Goal: Submit feedback/report problem: Submit feedback/report problem

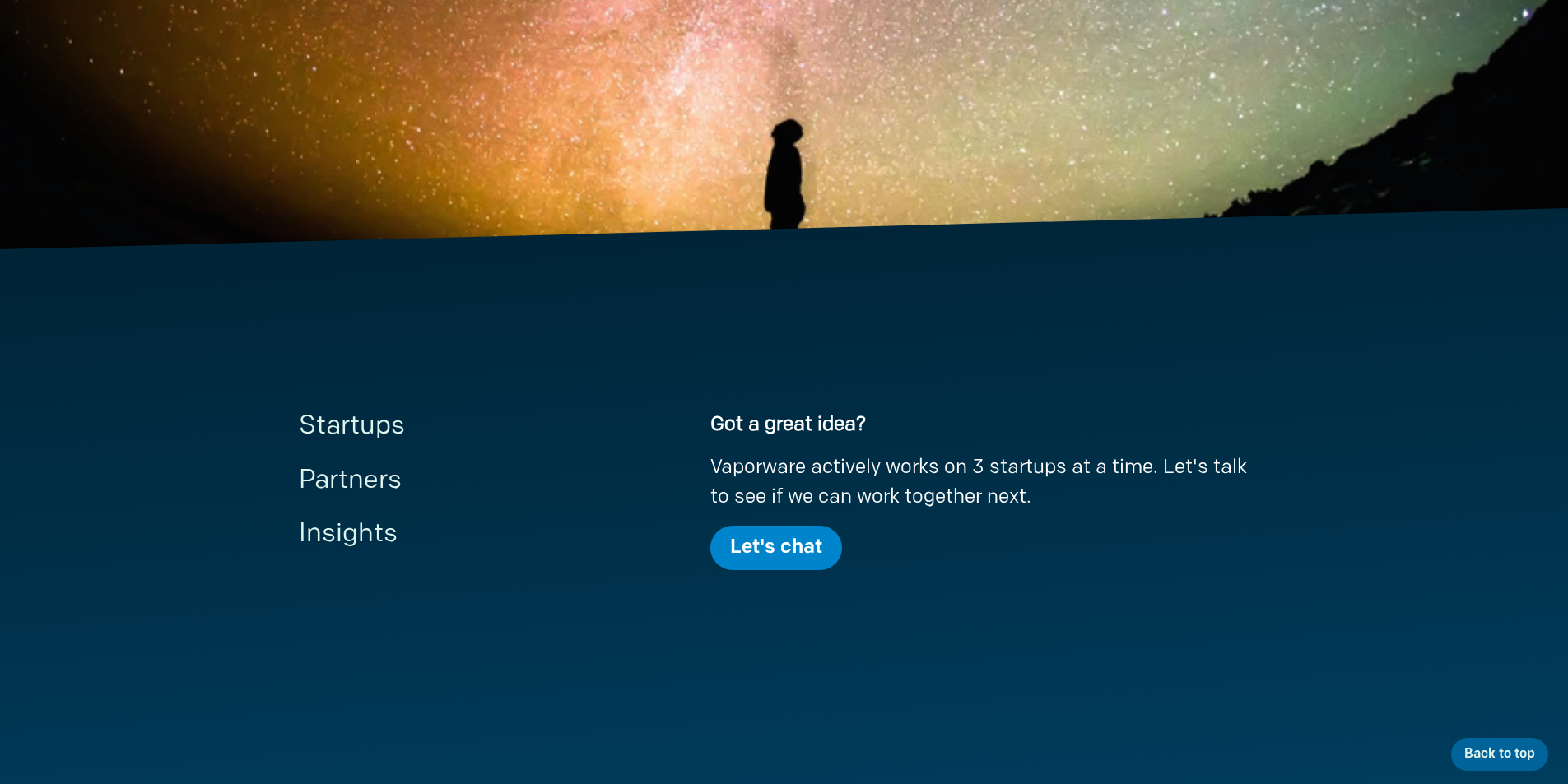
scroll to position [575, 0]
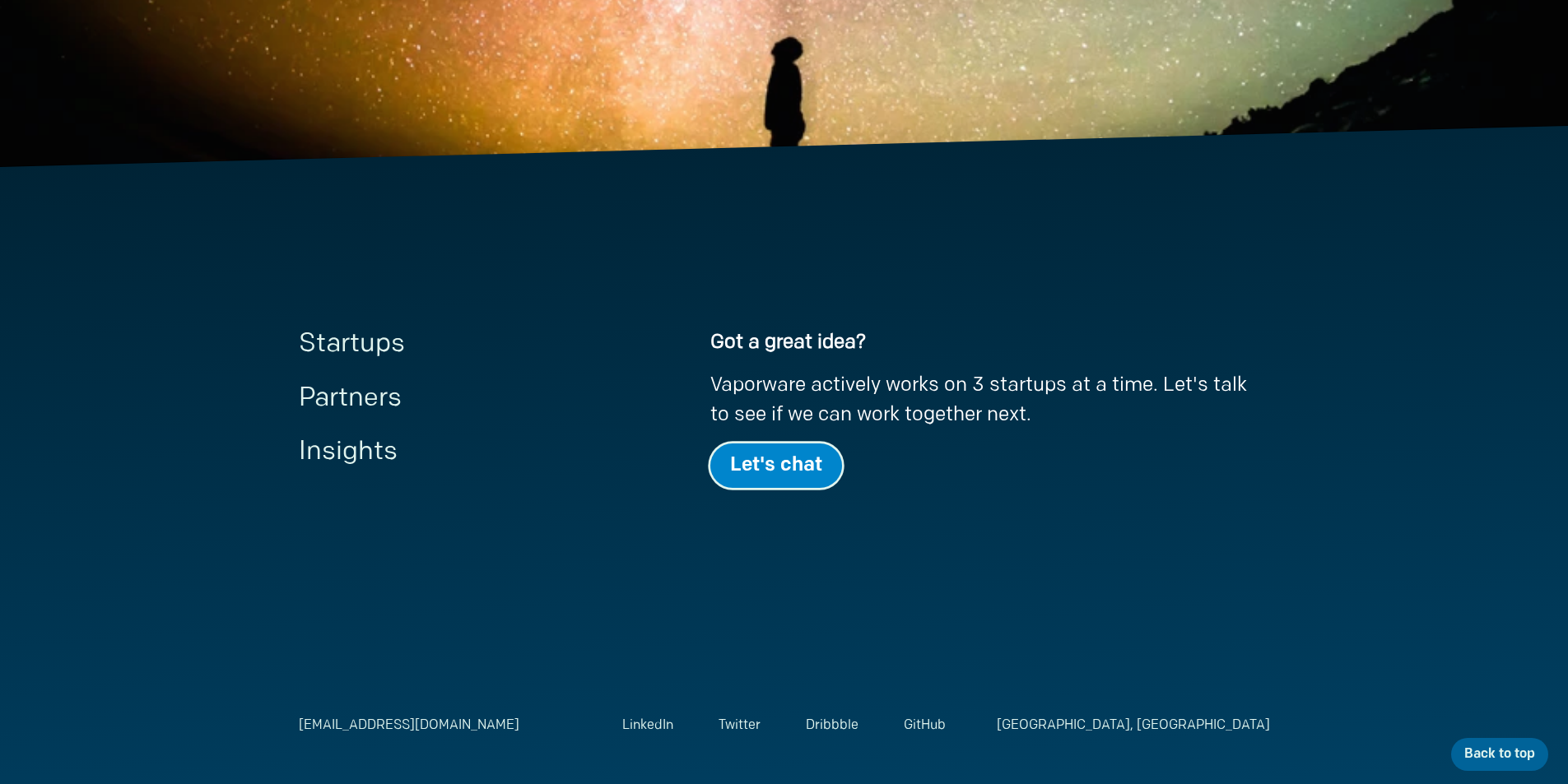
click at [789, 468] on link "Let's chat" at bounding box center [776, 465] width 131 height 45
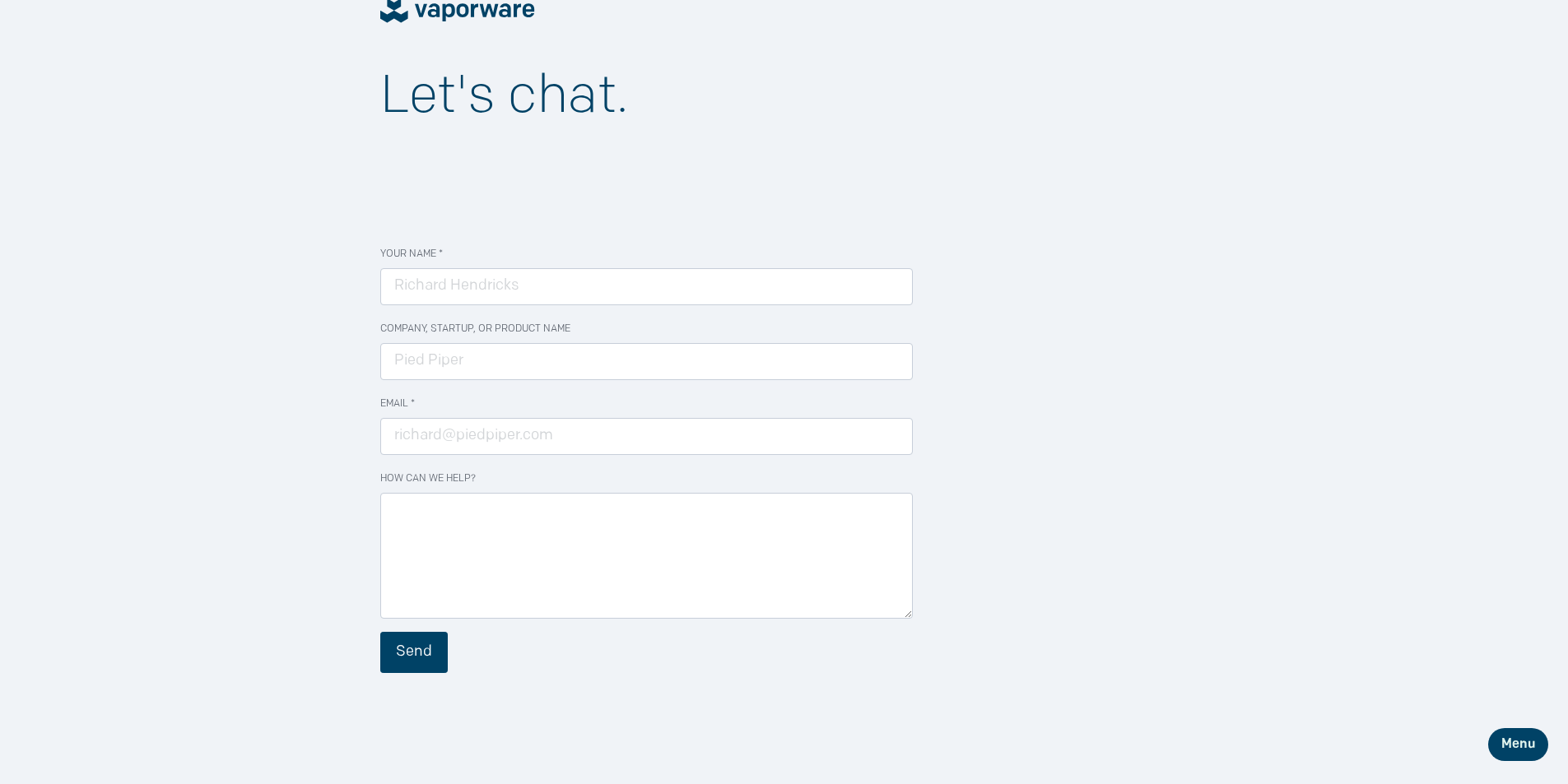
scroll to position [165, 0]
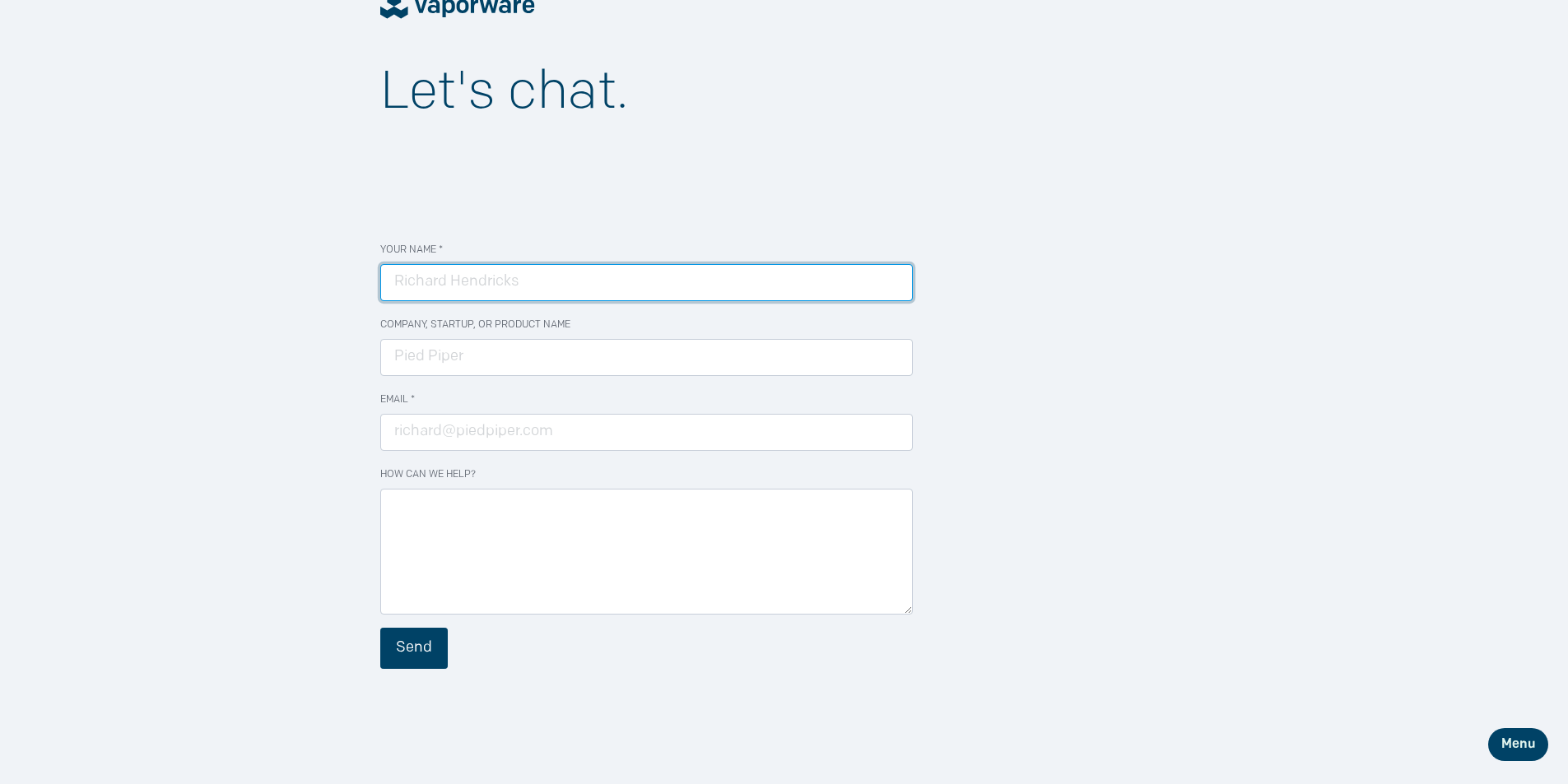
click at [630, 290] on input "Your Name *" at bounding box center [646, 283] width 533 height 37
type input "[PERSON_NAME]"
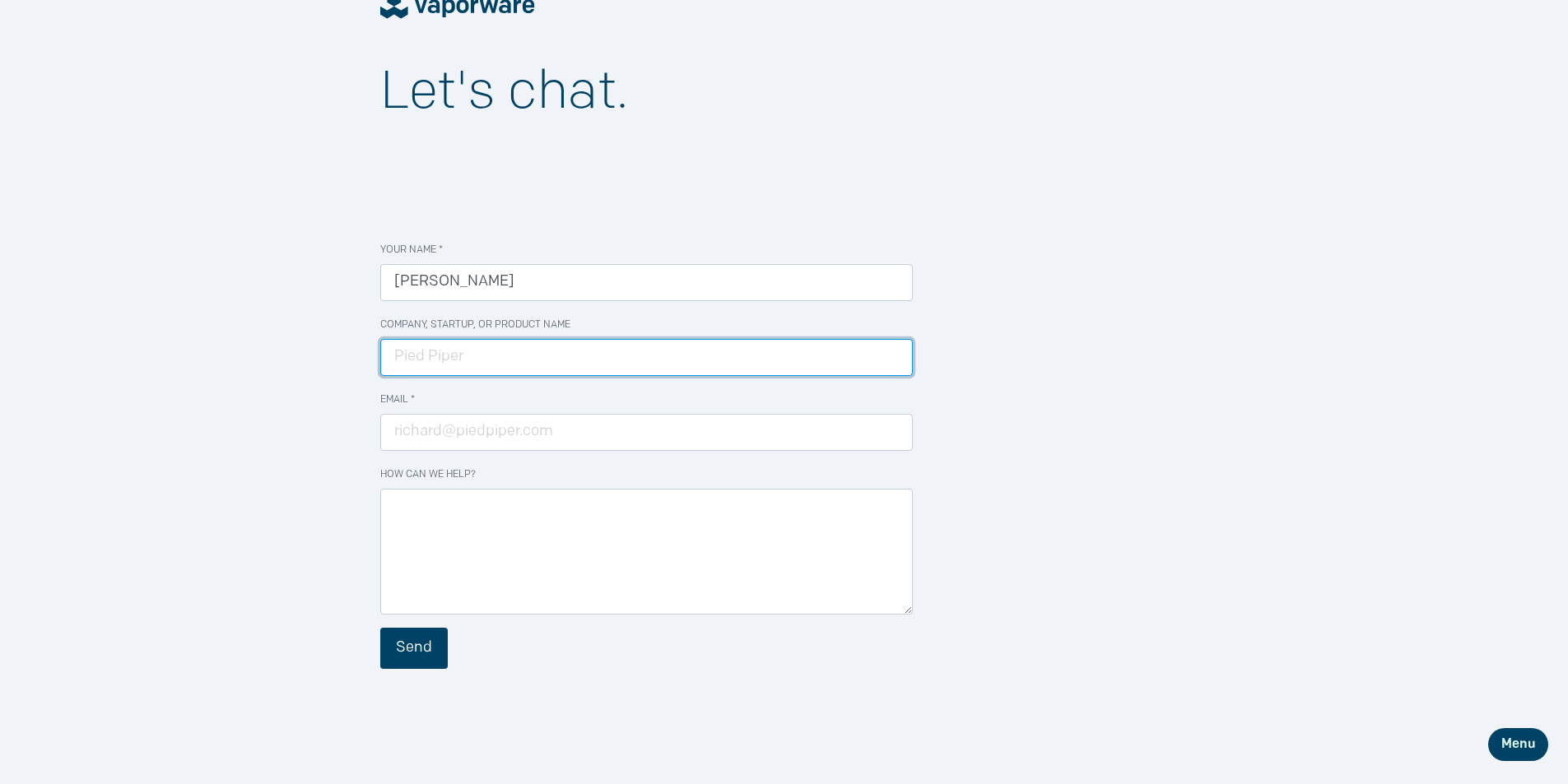
click at [513, 359] on input "Company, Startup, or Product Name" at bounding box center [646, 358] width 533 height 37
type input "The Imagine project"
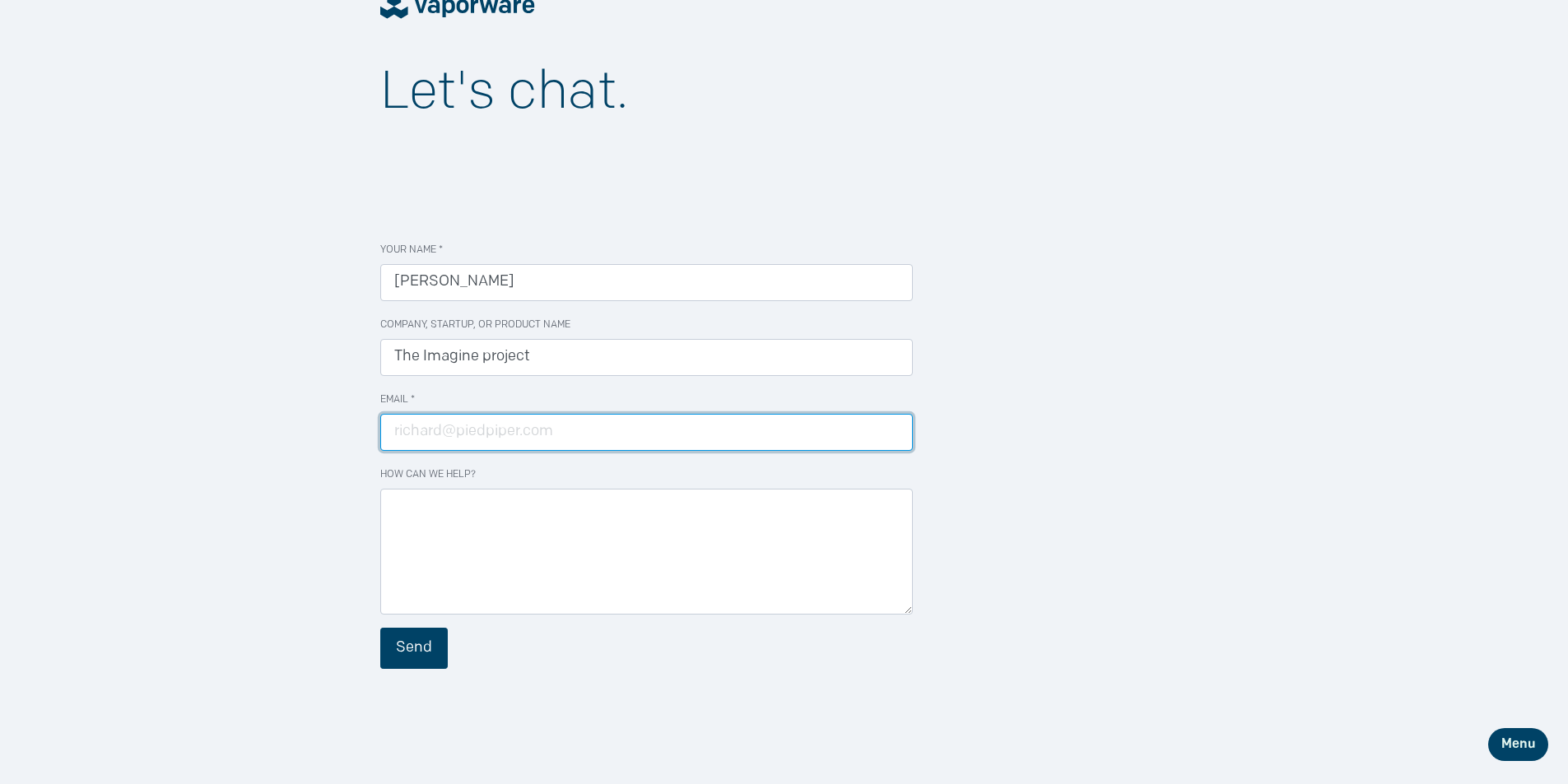
click at [508, 442] on input "Email *" at bounding box center [646, 432] width 533 height 37
type input "[EMAIL_ADDRESS][DOMAIN_NAME]"
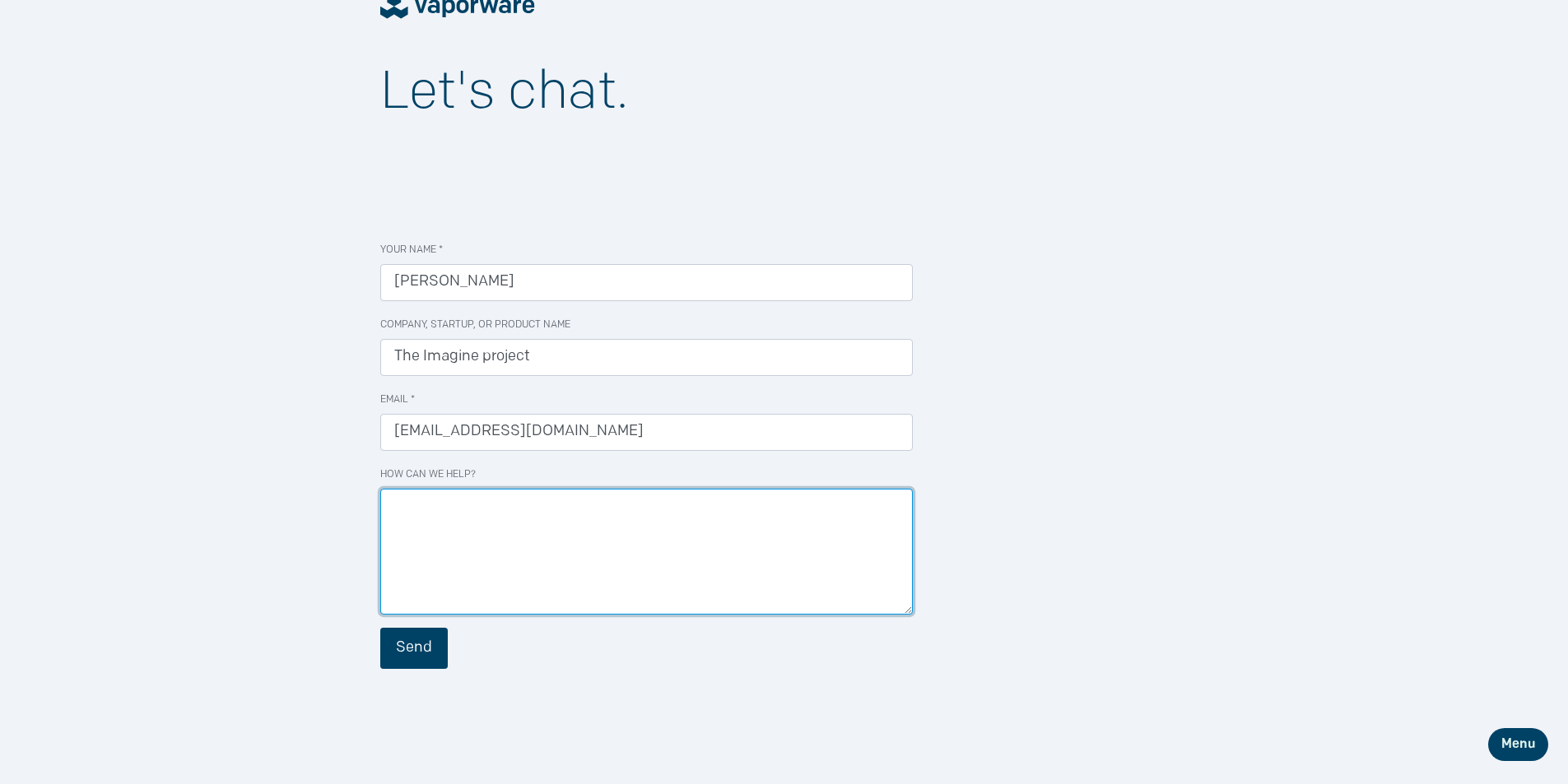
click at [511, 501] on textarea "How can we help?" at bounding box center [646, 552] width 533 height 126
paste textarea "[DOMAIN_NAME] (website) look at it tell me what you think of it and how you wis…"
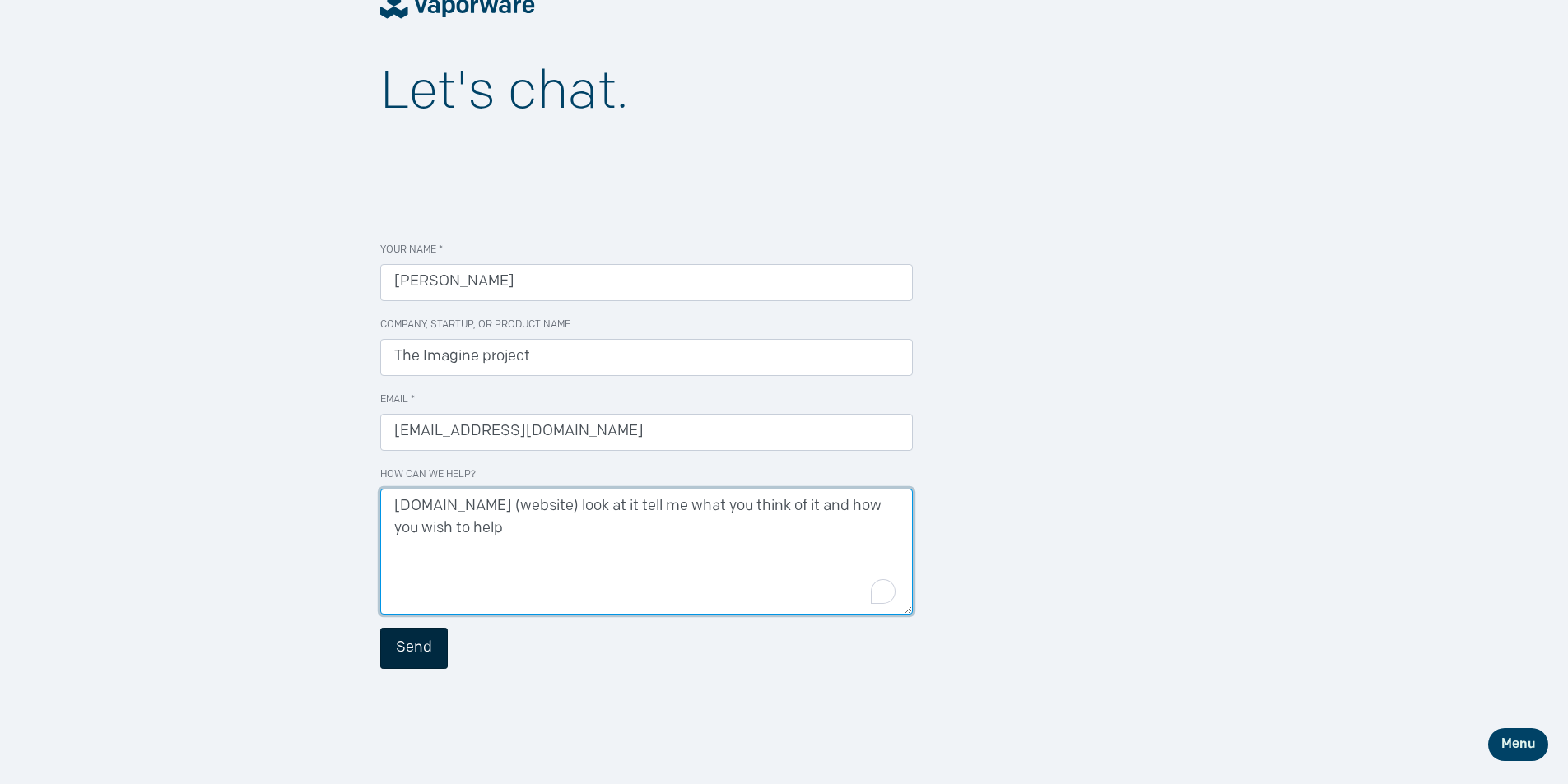
type textarea "[DOMAIN_NAME] (website) look at it tell me what you think of it and how you wis…"
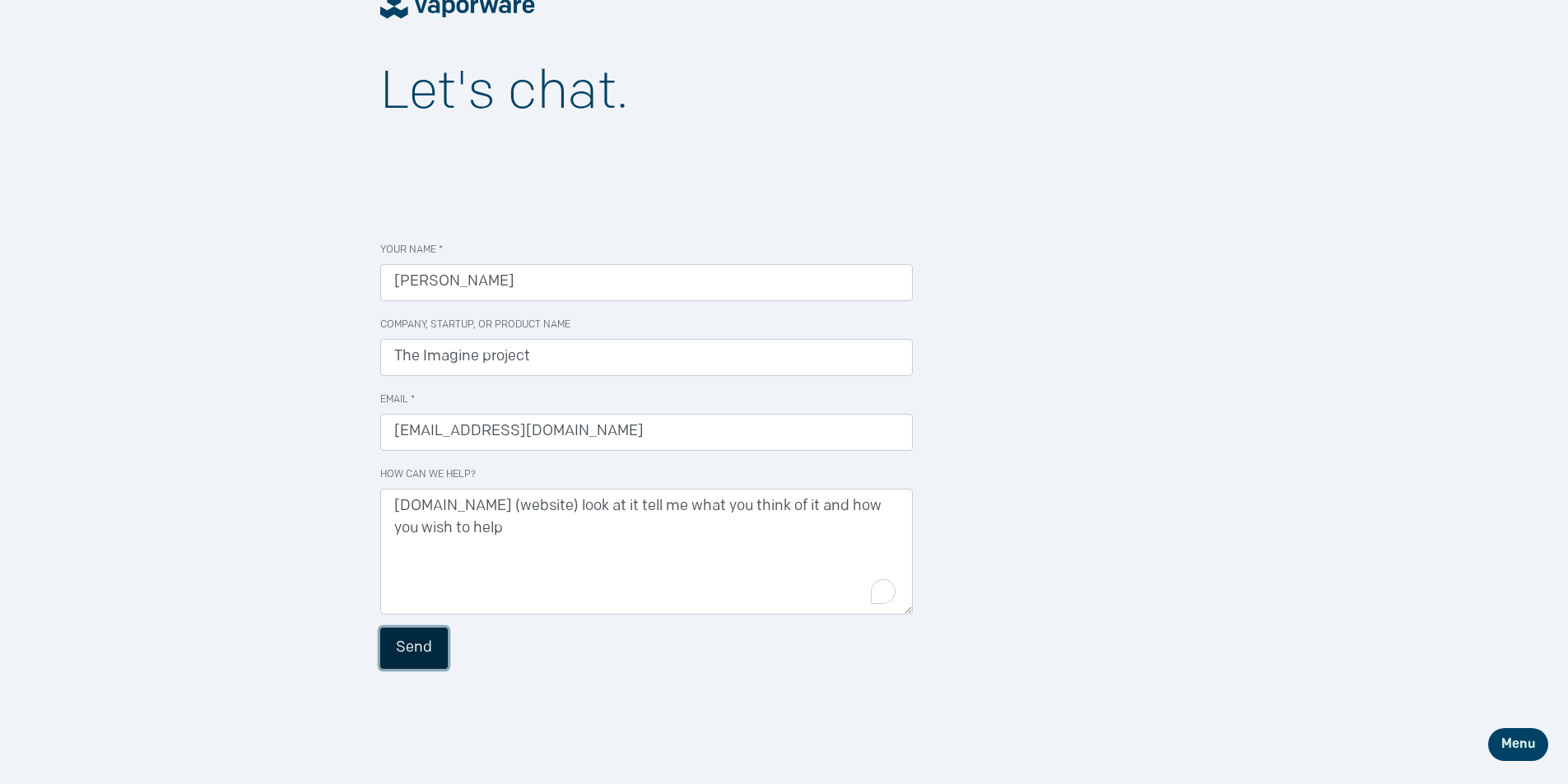
click at [426, 647] on button "Send" at bounding box center [414, 648] width 67 height 41
